Goal: Transaction & Acquisition: Purchase product/service

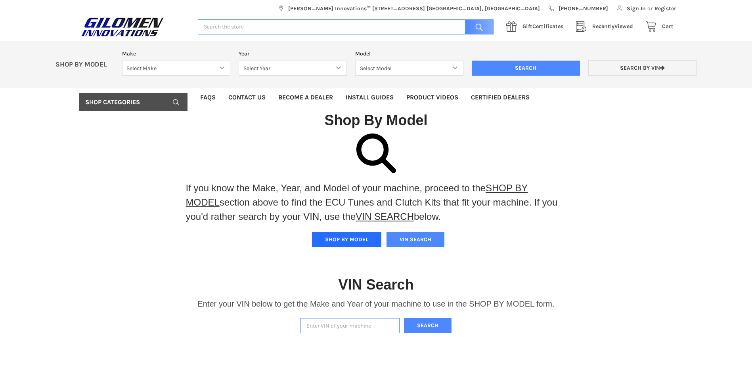
click at [344, 239] on button "SHOP BY MODEL" at bounding box center [346, 239] width 69 height 15
click at [217, 66] on select "Select Make Bobcat UTV Gravely UTV ACE 900 RANGER 570 Ranger 700 / 800 RANGER 9…" at bounding box center [176, 68] width 108 height 15
select select "353"
click at [122, 61] on select "Select Make Bobcat UTV Gravely UTV ACE 900 RANGER 570 Ranger 700 / 800 RANGER 9…" at bounding box center [176, 68] width 108 height 15
click at [337, 67] on select "Select Year [DATE] 2017 2018 2019 2020 2021 2022 2023 2024 2025" at bounding box center [293, 68] width 108 height 15
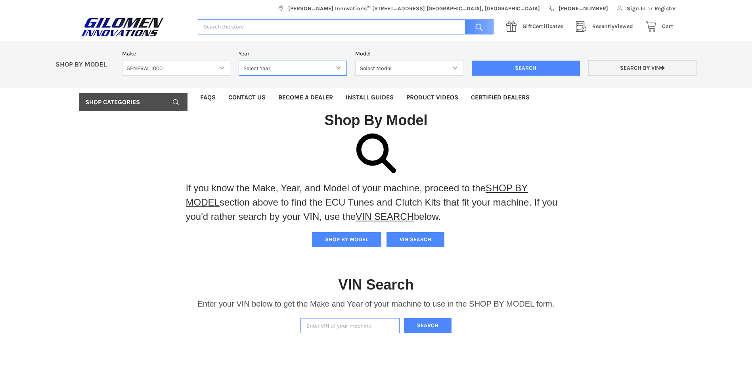
select select "355"
click at [239, 61] on select "Select Year [DATE] 2017 2018 2019 2020 2021 2022 2023 2024 2025" at bounding box center [293, 68] width 108 height 15
click at [454, 67] on select "Select Model General 1000 General 1000 4 Passenger" at bounding box center [409, 68] width 108 height 15
select select "190"
click at [355, 61] on select "Select Model General 1000 General 1000 4 Passenger" at bounding box center [409, 68] width 108 height 15
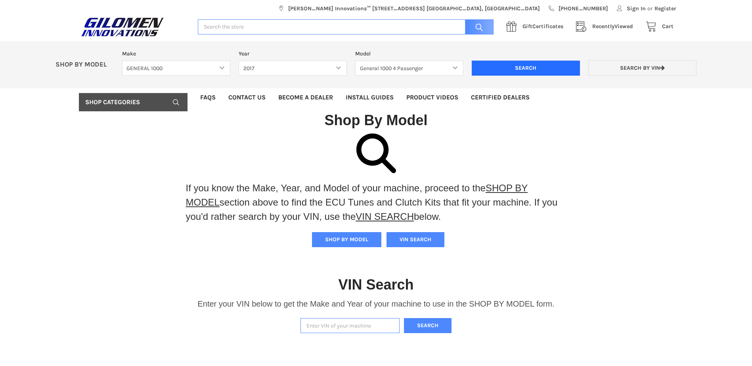
click at [507, 68] on input "Search" at bounding box center [526, 68] width 108 height 15
